Goal: Transaction & Acquisition: Purchase product/service

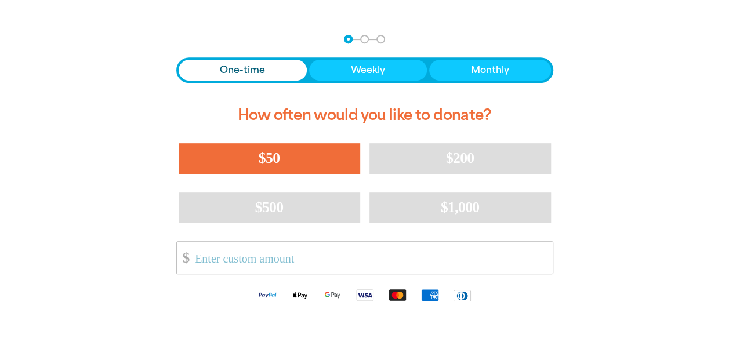
click at [276, 155] on span "$50" at bounding box center [269, 158] width 21 height 17
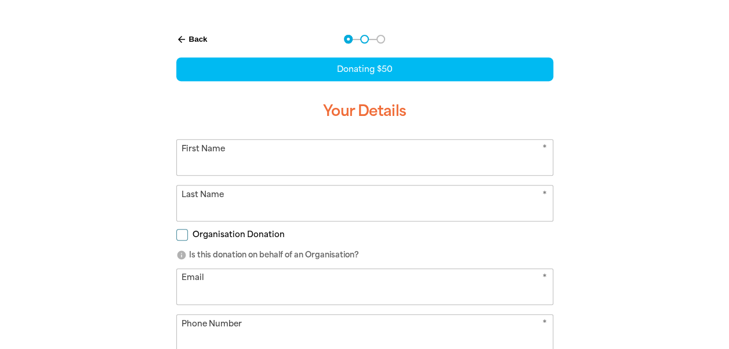
select select "AU"
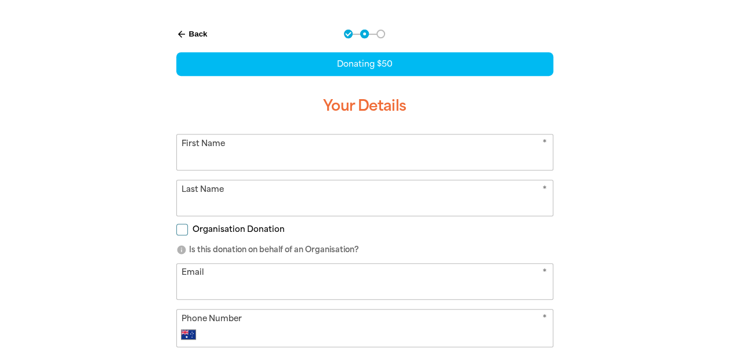
scroll to position [232, 0]
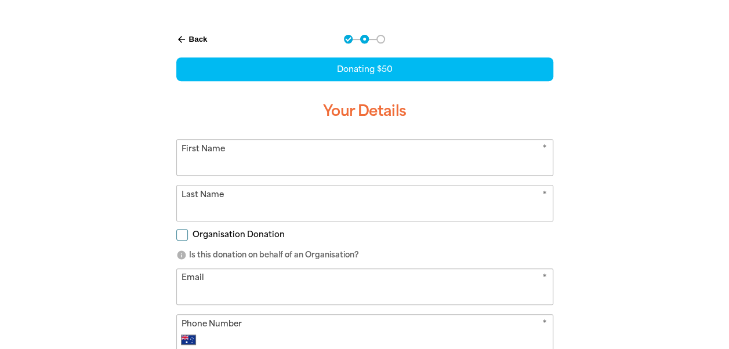
click at [270, 165] on input "First Name" at bounding box center [365, 157] width 376 height 35
type input "[PERSON_NAME]"
type input "Cumming"
type input "[EMAIL_ADDRESS][DOMAIN_NAME]"
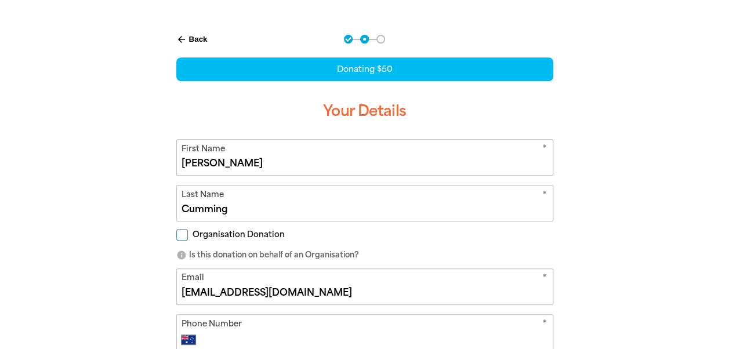
type input "[PHONE_NUMBER]"
type input "Building [GEOGRAPHIC_DATA], [PERSON_NAME] ACT"
click at [599, 232] on div "arrow_back Back Step 1 Step 2 Step 3 Donating $50 Your Details * First Name [PE…" at bounding box center [365, 289] width 696 height 538
click at [181, 235] on input "Organisation Donation" at bounding box center [182, 235] width 12 height 12
checkbox input "true"
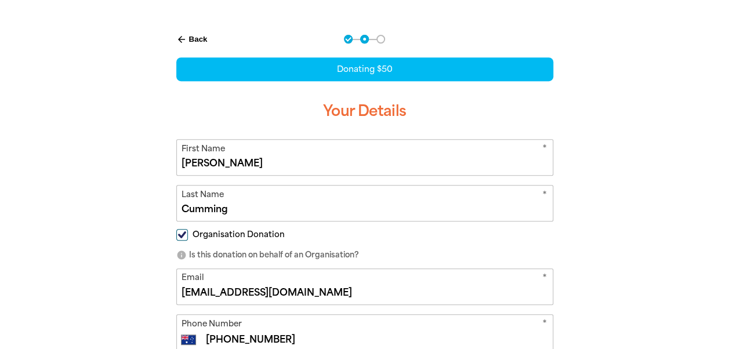
select select "AU"
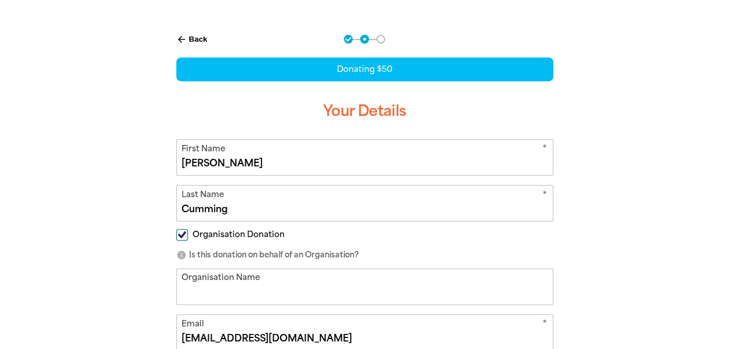
click at [626, 234] on div "arrow_back Back Step 1 Step 2 Step 3 Donating $50 Your Details * First Name [PE…" at bounding box center [365, 311] width 696 height 583
click at [288, 296] on input "Organisation Name" at bounding box center [365, 286] width 376 height 35
type input "[PERSON_NAME] Water and Environment Trust"
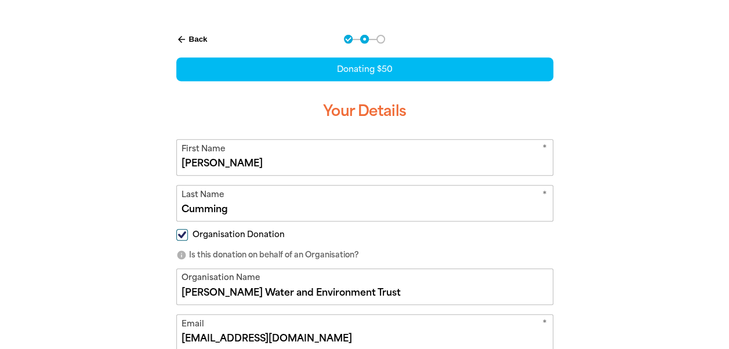
type input "Building 3, [GEOGRAPHIC_DATA]"
click at [613, 256] on div "arrow_back Back Step 1 Step 2 Step 3 Donating $50 Your Details * First Name [PE…" at bounding box center [365, 311] width 696 height 583
drag, startPoint x: 228, startPoint y: 163, endPoint x: 147, endPoint y: 159, distance: 80.7
click at [147, 159] on div "arrow_back Back Step 1 Step 2 Step 3 Donating $50 Your Details * First Name [PE…" at bounding box center [364, 311] width 441 height 583
type input "[PERSON_NAME]"
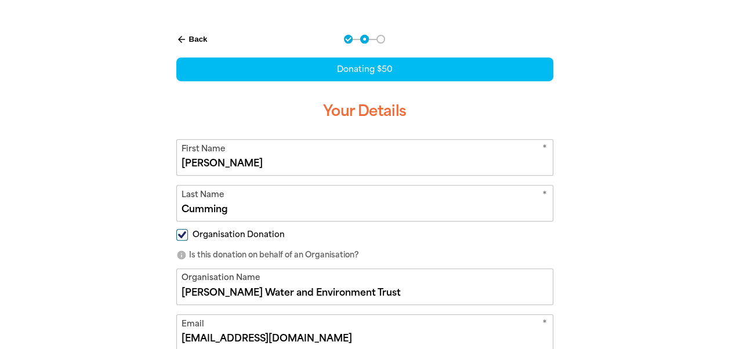
drag, startPoint x: 250, startPoint y: 212, endPoint x: 162, endPoint y: 205, distance: 87.9
click at [165, 205] on div "arrow_back Back Step 1 Step 2 Step 3 Donating $50 Your Details * First Name [PE…" at bounding box center [365, 282] width 406 height 525
type input "[PERSON_NAME]"
click at [589, 232] on div "arrow_back Back Step 1 Step 2 Step 3 Donating $50 Your Details * First Name [PE…" at bounding box center [365, 311] width 696 height 583
click at [182, 234] on input "Organisation Donation" at bounding box center [182, 235] width 12 height 12
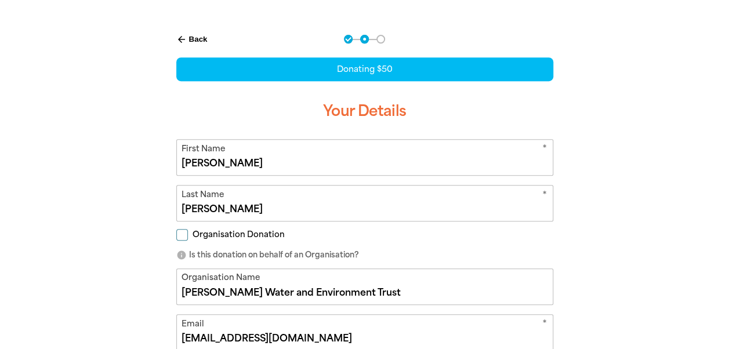
checkbox input "false"
select select "AU"
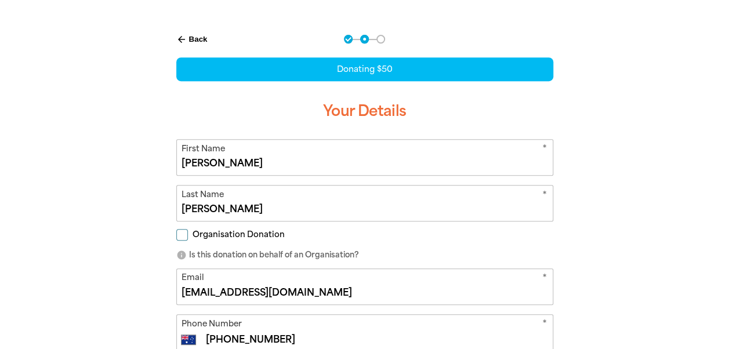
drag, startPoint x: 341, startPoint y: 290, endPoint x: 141, endPoint y: 283, distance: 200.1
click at [141, 283] on div "arrow_back Back Step 1 Step 2 Step 3 Donating $50 Your Details * First Name [PE…" at bounding box center [365, 288] width 696 height 537
paste input "[PERSON_NAME][EMAIL_ADDRESS][PERSON_NAME][DOMAIN_NAME]"
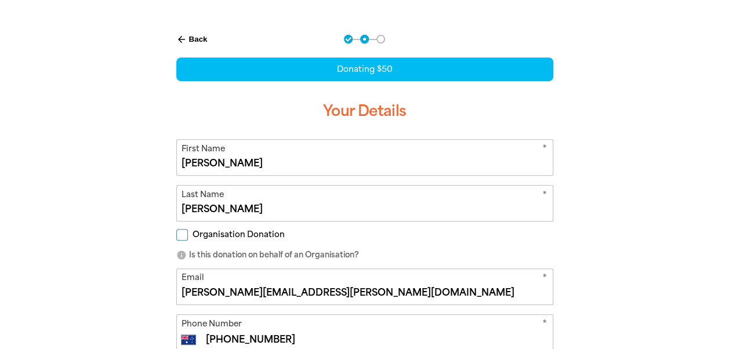
type input "[PERSON_NAME][EMAIL_ADDRESS][PERSON_NAME][DOMAIN_NAME]"
click at [657, 243] on div "arrow_back Back Step 1 Step 2 Step 3 Donating $50 Your Details * First Name [PE…" at bounding box center [365, 288] width 696 height 537
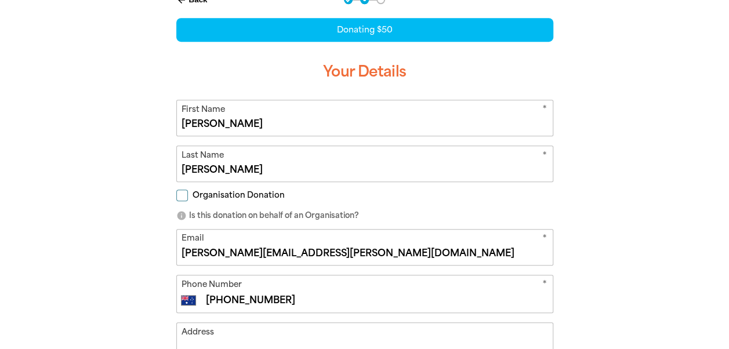
scroll to position [290, 0]
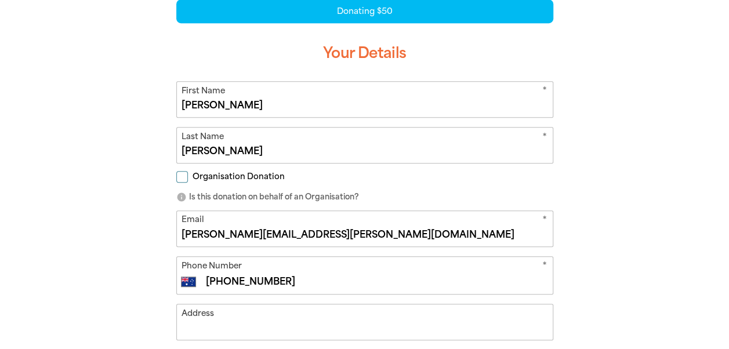
click at [632, 261] on div "arrow_back Back Step 1 Step 2 Step 3 Donating $50 Your Details * First Name [PE…" at bounding box center [365, 230] width 696 height 537
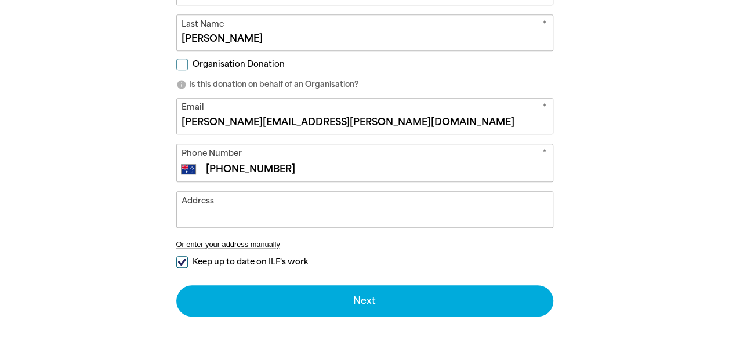
scroll to position [406, 0]
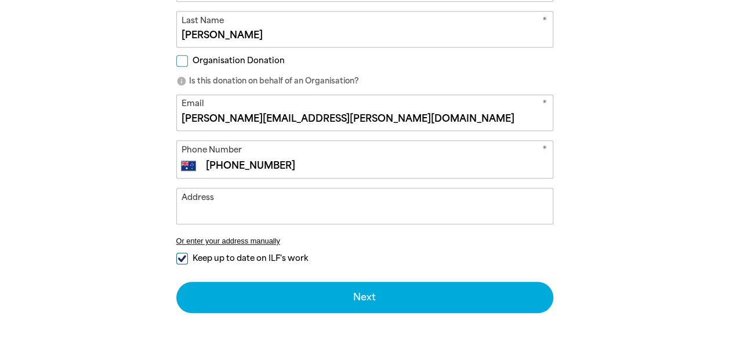
click at [179, 254] on input "Keep up to date on ILF's work" at bounding box center [182, 259] width 12 height 12
checkbox input "false"
click at [625, 254] on div "arrow_back Back Step 1 Step 2 Step 3 Donating $50 Your Details * First Name [PE…" at bounding box center [365, 114] width 696 height 537
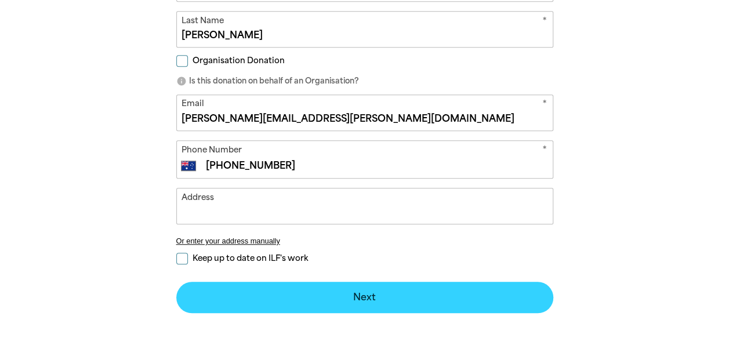
click at [375, 293] on button "Next chevron_right" at bounding box center [364, 297] width 377 height 31
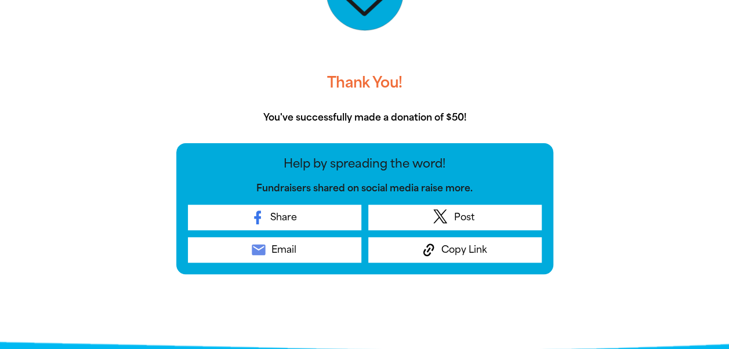
scroll to position [242, 0]
